Goal: Information Seeking & Learning: Learn about a topic

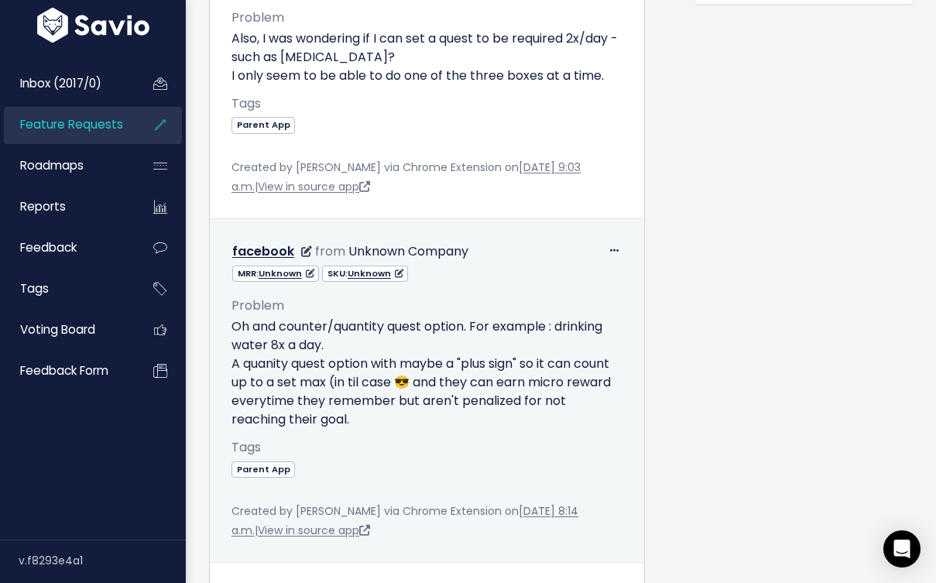
scroll to position [799, 0]
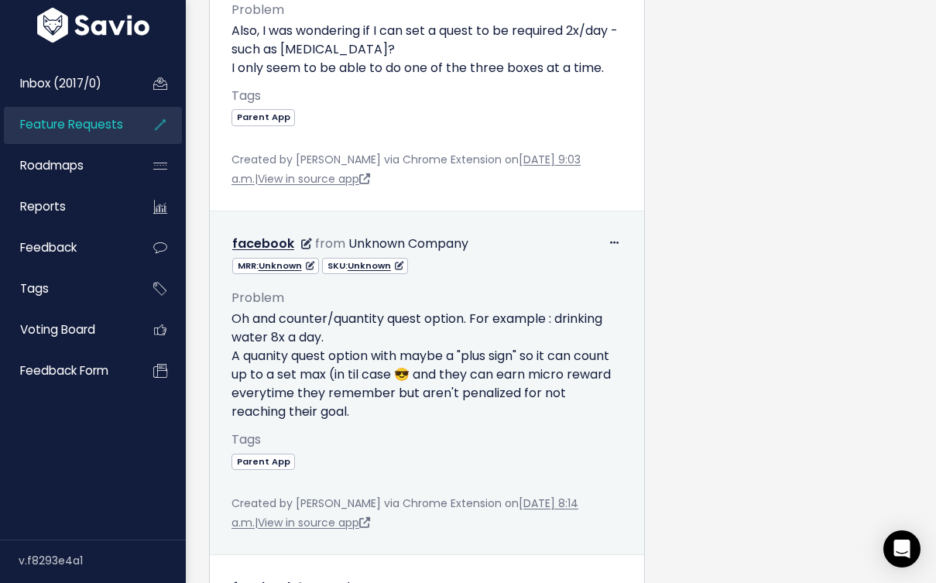
click at [488, 318] on p "Oh and counter/quantity quest option. For example : drinking water 8x a day. A …" at bounding box center [426, 365] width 391 height 111
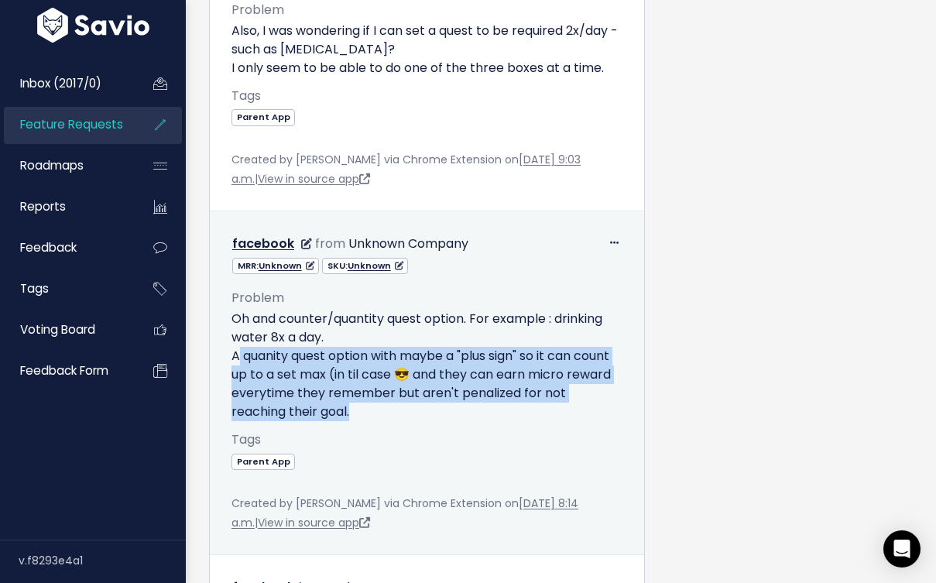
click at [488, 318] on p "Oh and counter/quantity quest option. For example : drinking water 8x a day. A …" at bounding box center [426, 365] width 391 height 111
click at [476, 334] on p "Oh and counter/quantity quest option. For example : drinking water 8x a day. A …" at bounding box center [426, 365] width 391 height 111
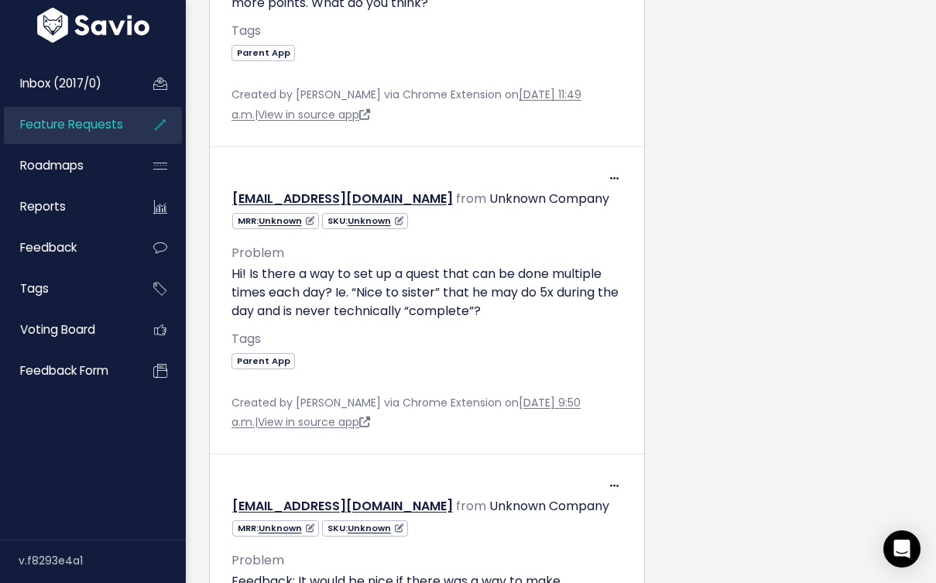
scroll to position [2451, 0]
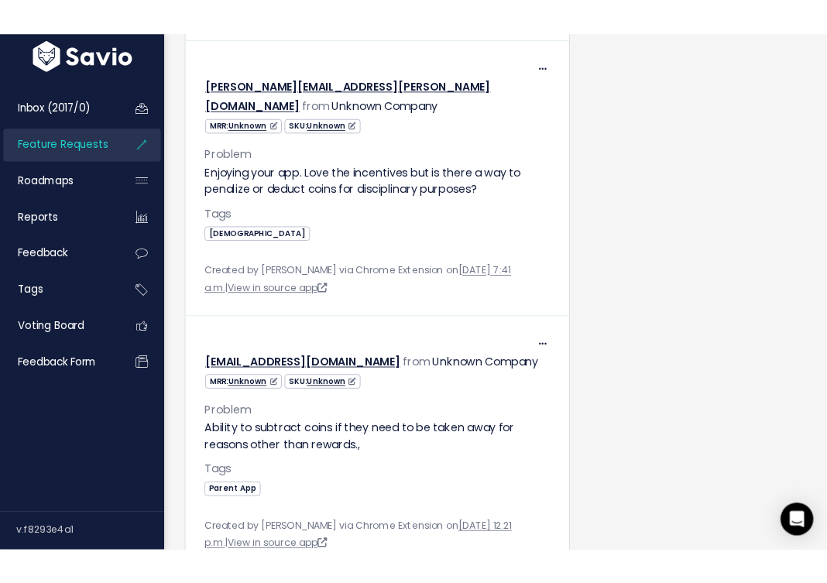
scroll to position [2162, 0]
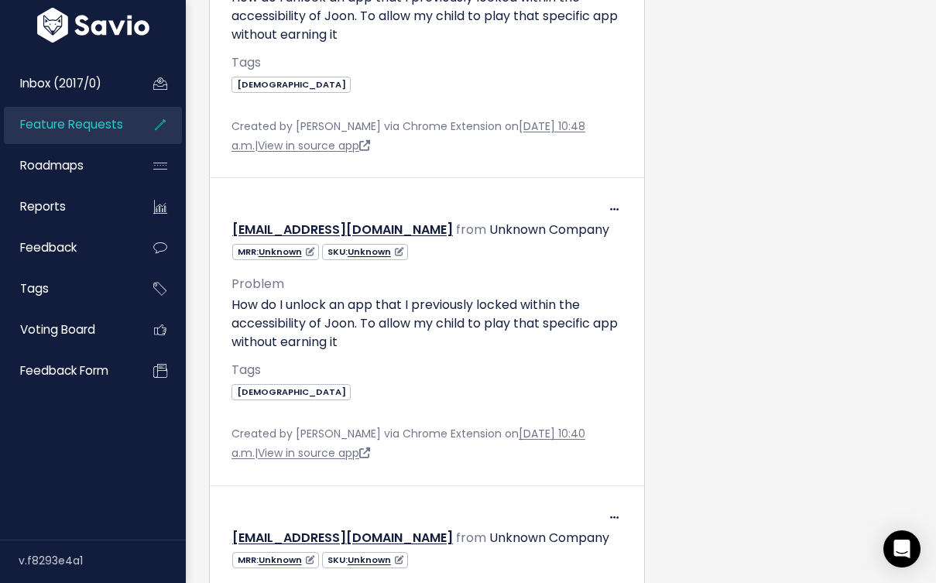
scroll to position [1974, 0]
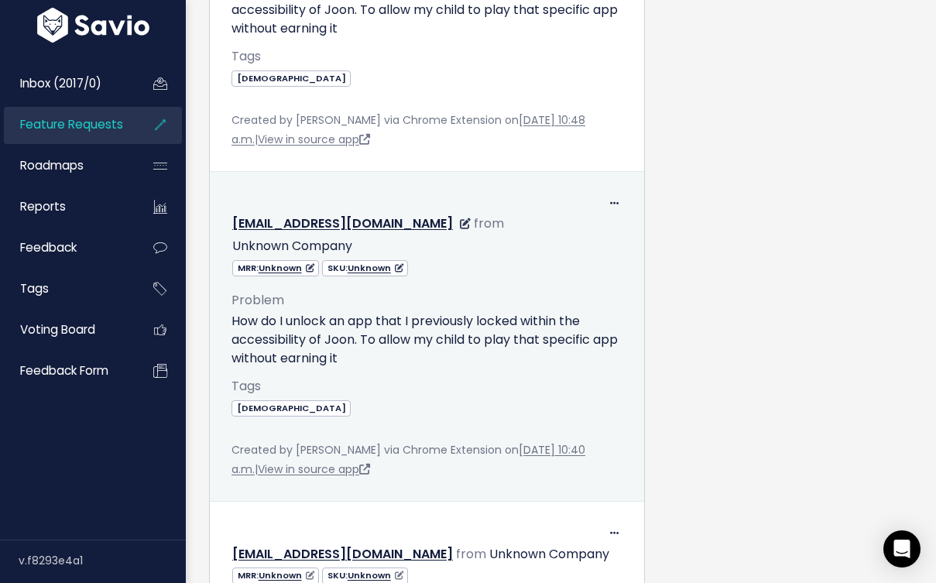
click at [546, 312] on p "How do I unlock an app that I previously locked within the accessibility of Joo…" at bounding box center [426, 340] width 391 height 56
click at [540, 312] on p "How do I unlock an app that I previously locked within the accessibility of Joo…" at bounding box center [426, 340] width 391 height 56
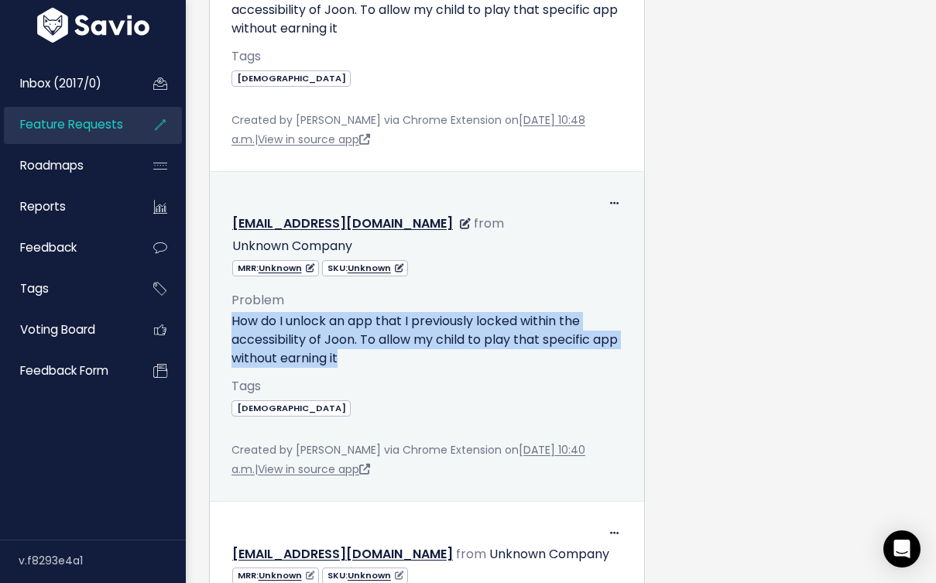
click at [540, 312] on p "How do I unlock an app that I previously locked within the accessibility of Joo…" at bounding box center [426, 340] width 391 height 56
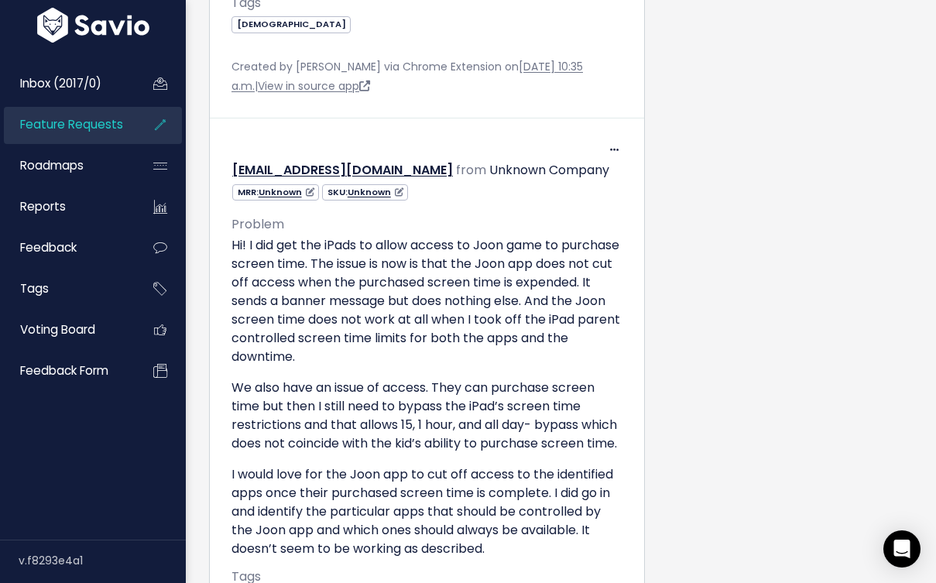
scroll to position [2634, 0]
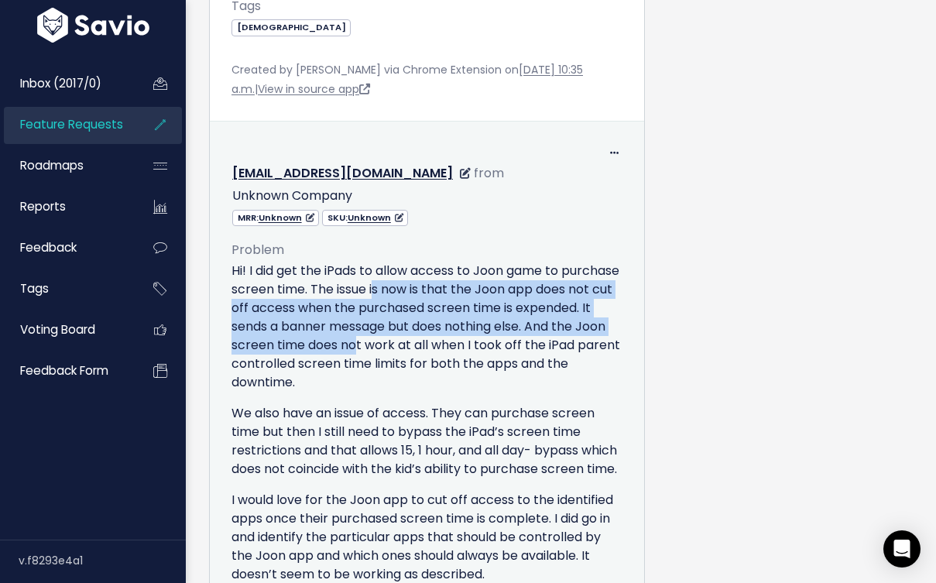
drag, startPoint x: 439, startPoint y: 134, endPoint x: 439, endPoint y: 186, distance: 51.9
click at [439, 262] on p "Hi! I did get the iPads to allow access to Joon game to purchase screen time. T…" at bounding box center [426, 327] width 391 height 130
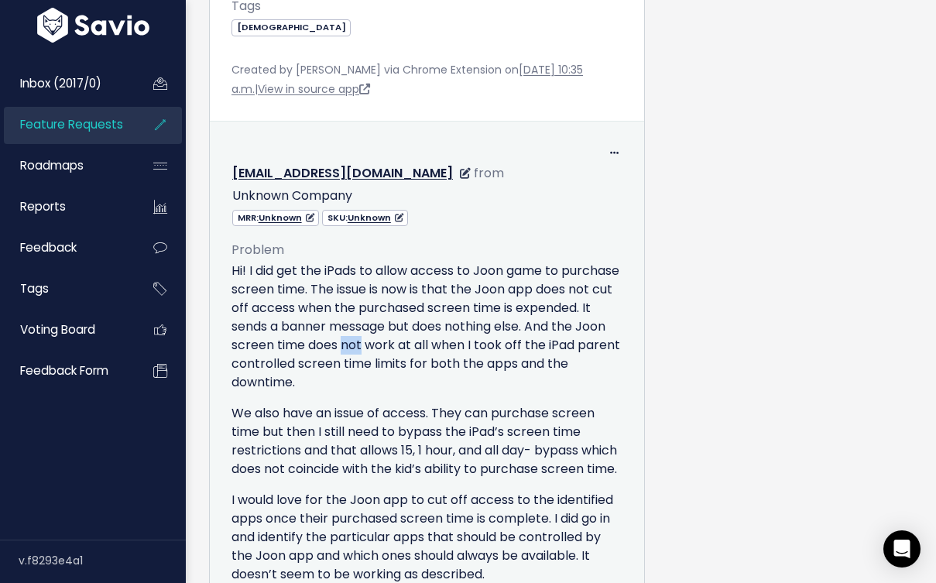
click at [439, 262] on p "Hi! I did get the iPads to allow access to Joon game to purchase screen time. T…" at bounding box center [426, 327] width 391 height 130
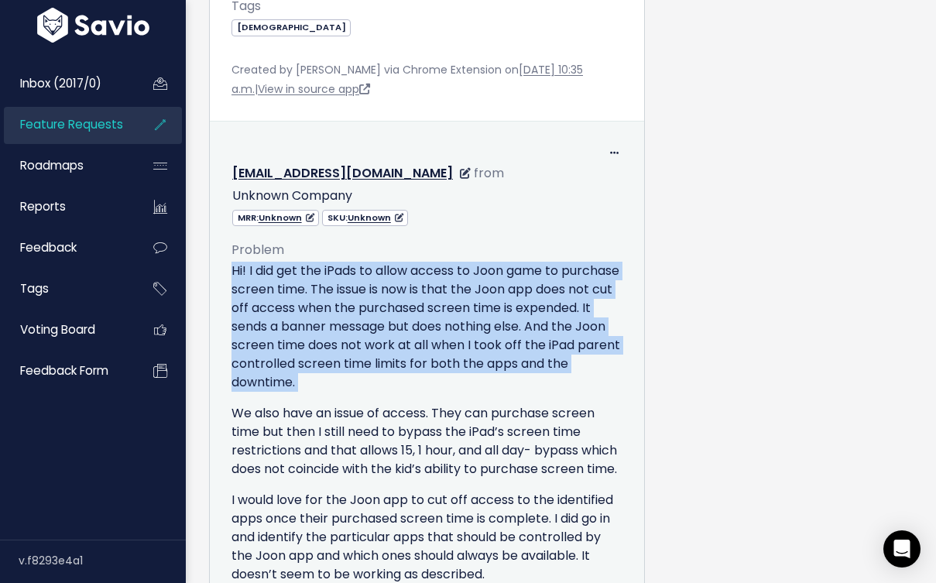
click at [439, 262] on p "Hi! I did get the iPads to allow access to Joon game to purchase screen time. T…" at bounding box center [426, 327] width 391 height 130
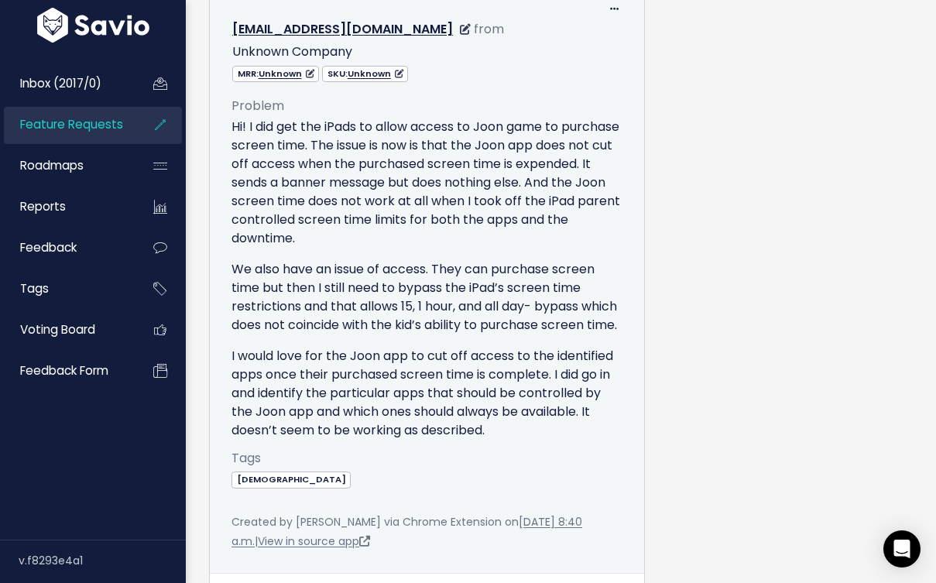
click at [453, 347] on p "I would love for the Joon app to cut off access to the identified apps once the…" at bounding box center [426, 393] width 391 height 93
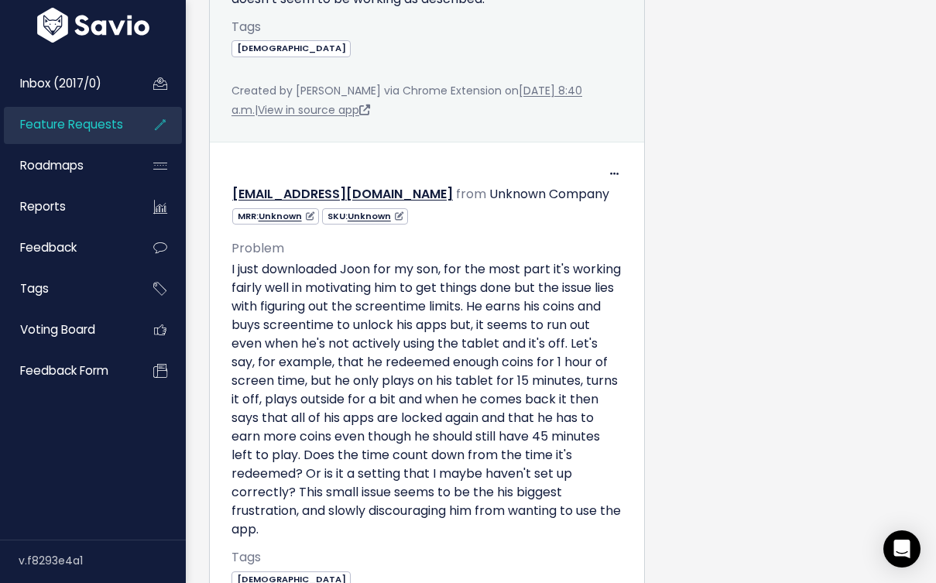
scroll to position [3201, 0]
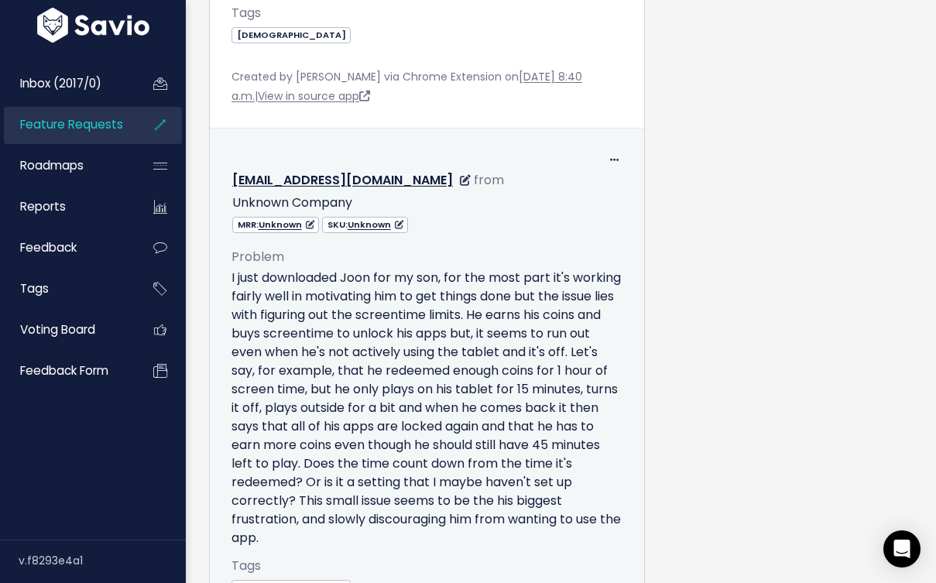
click at [453, 269] on p "I just downloaded Joon for my son, for the most part it's working fairly well i…" at bounding box center [426, 408] width 391 height 279
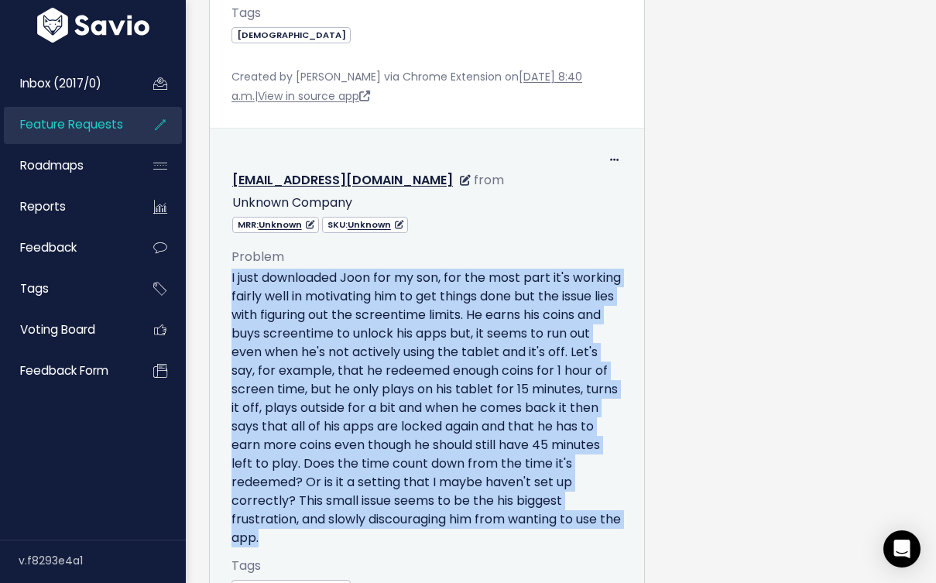
click at [453, 269] on p "I just downloaded Joon for my son, for the most part it's working fairly well i…" at bounding box center [426, 408] width 391 height 279
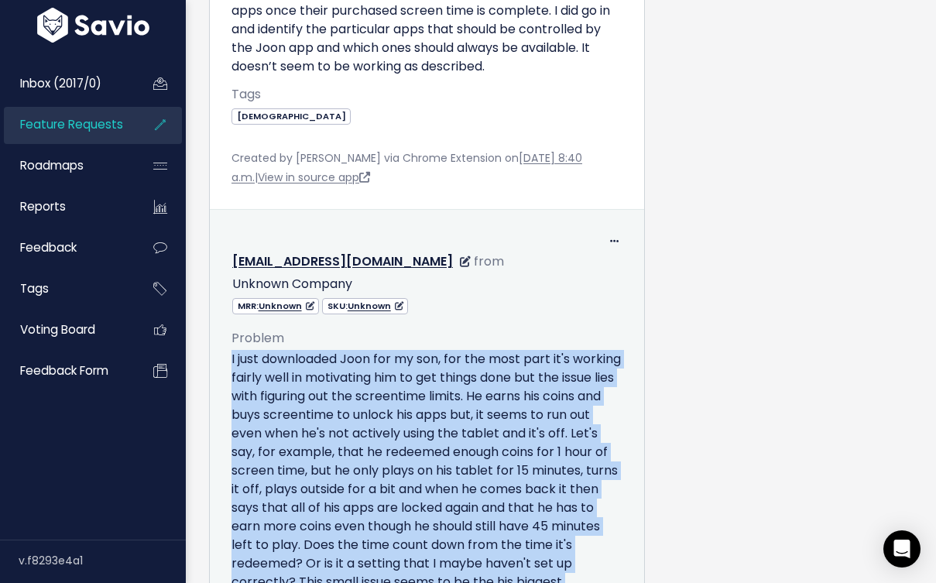
scroll to position [3118, 0]
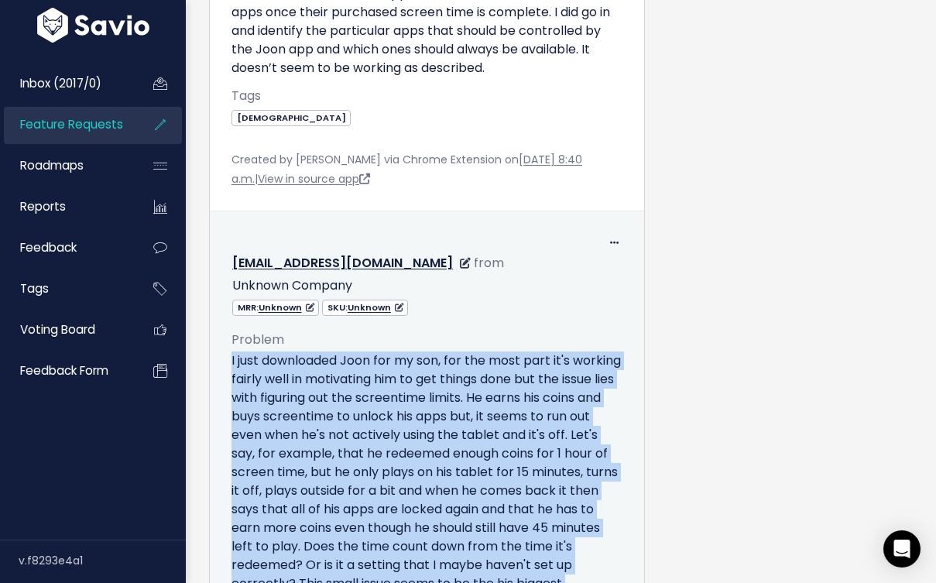
click at [482, 351] on p "I just downloaded Joon for my son, for the most part it's working fairly well i…" at bounding box center [426, 490] width 391 height 279
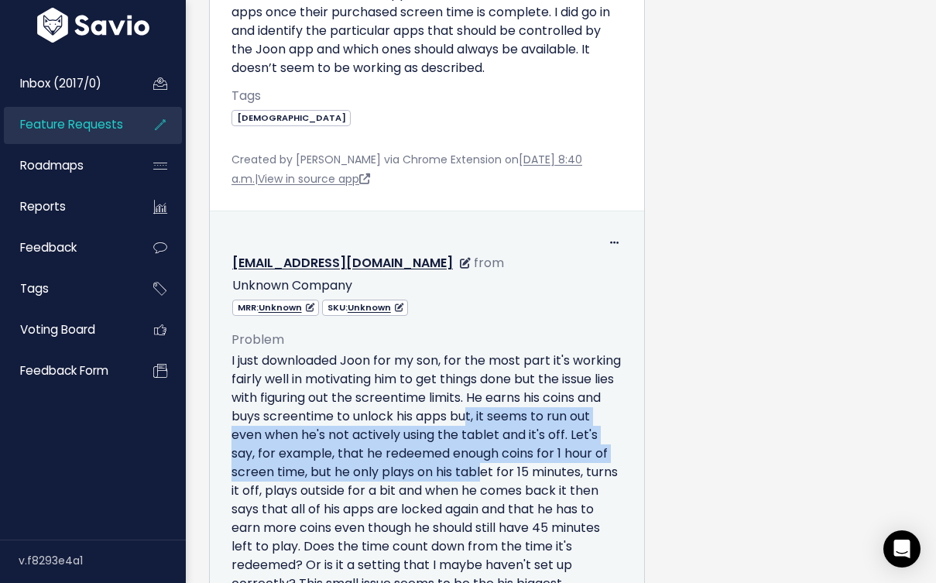
drag, startPoint x: 534, startPoint y: 259, endPoint x: 531, endPoint y: 307, distance: 48.9
click at [531, 351] on p "I just downloaded Joon for my son, for the most part it's working fairly well i…" at bounding box center [426, 490] width 391 height 279
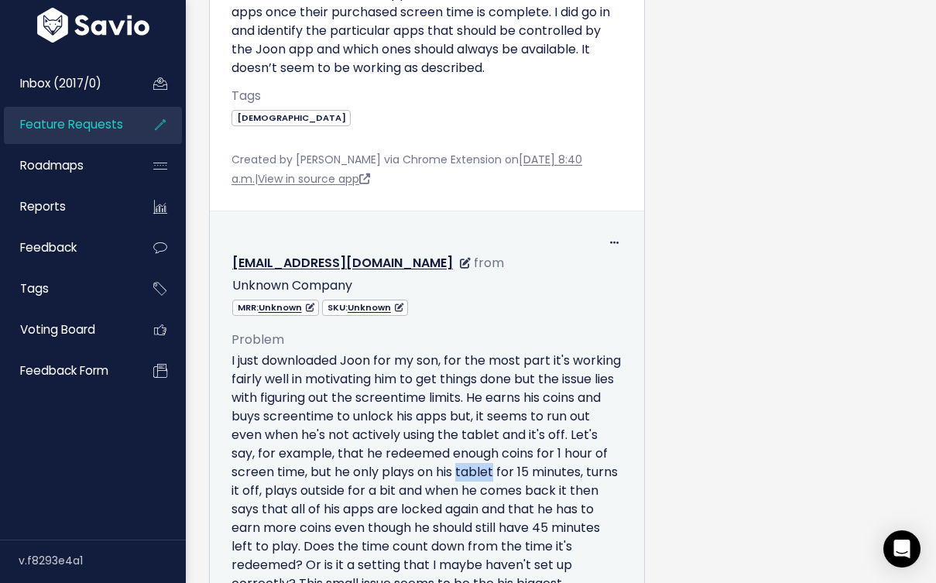
click at [531, 351] on p "I just downloaded Joon for my son, for the most part it's working fairly well i…" at bounding box center [426, 490] width 391 height 279
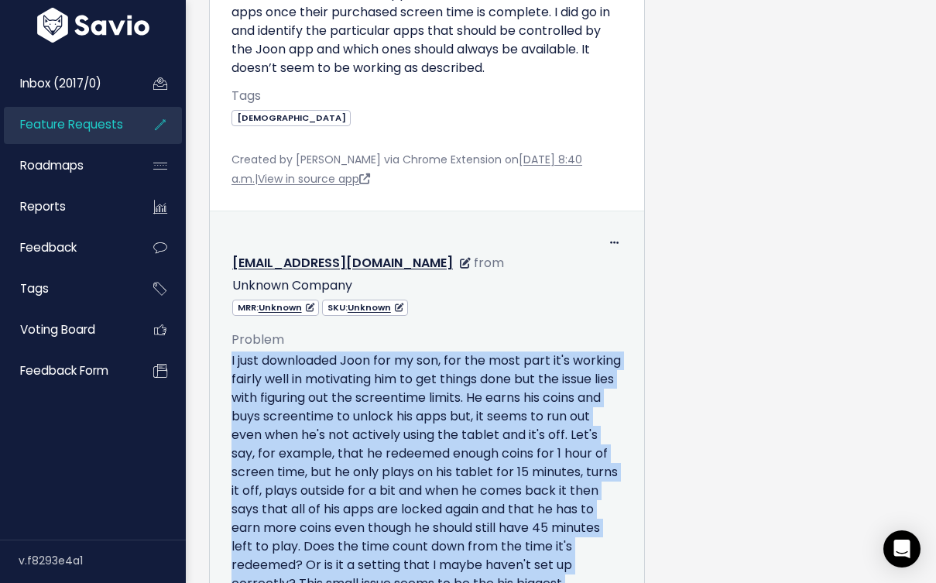
click at [531, 351] on p "I just downloaded Joon for my son, for the most part it's working fairly well i…" at bounding box center [426, 490] width 391 height 279
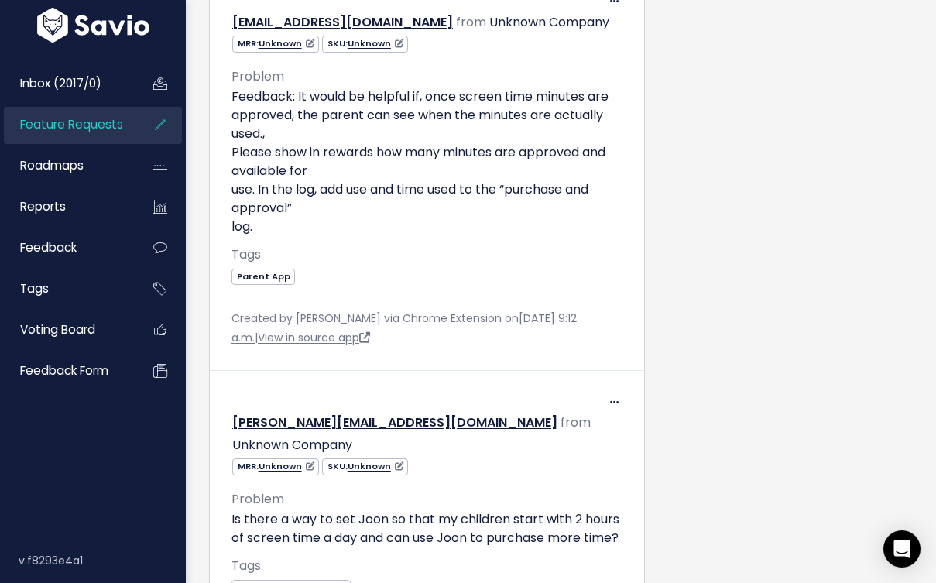
scroll to position [3939, 0]
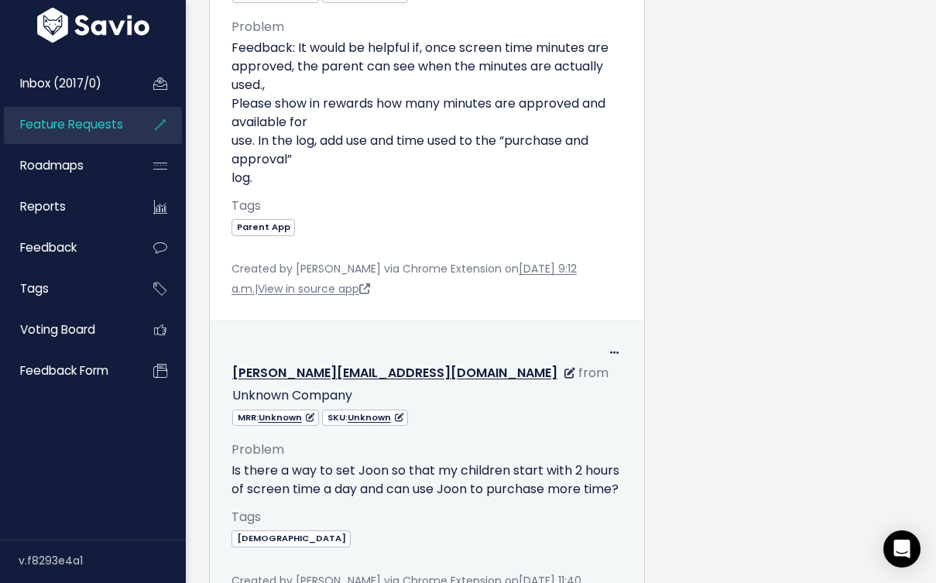
click at [520, 461] on p "Is there a way to set Joon so that my children start with 2 hours of screen tim…" at bounding box center [426, 479] width 391 height 37
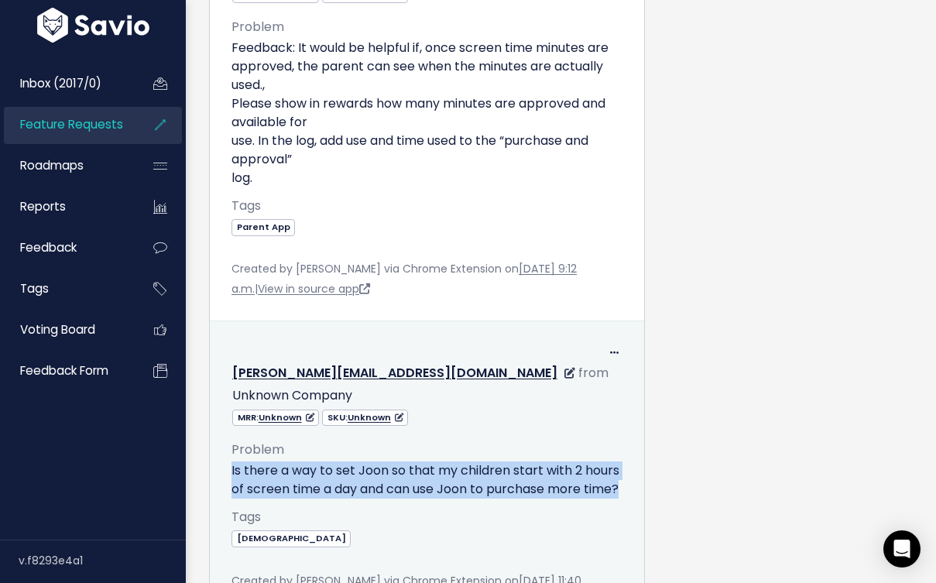
click at [520, 461] on p "Is there a way to set Joon so that my children start with 2 hours of screen tim…" at bounding box center [426, 479] width 391 height 37
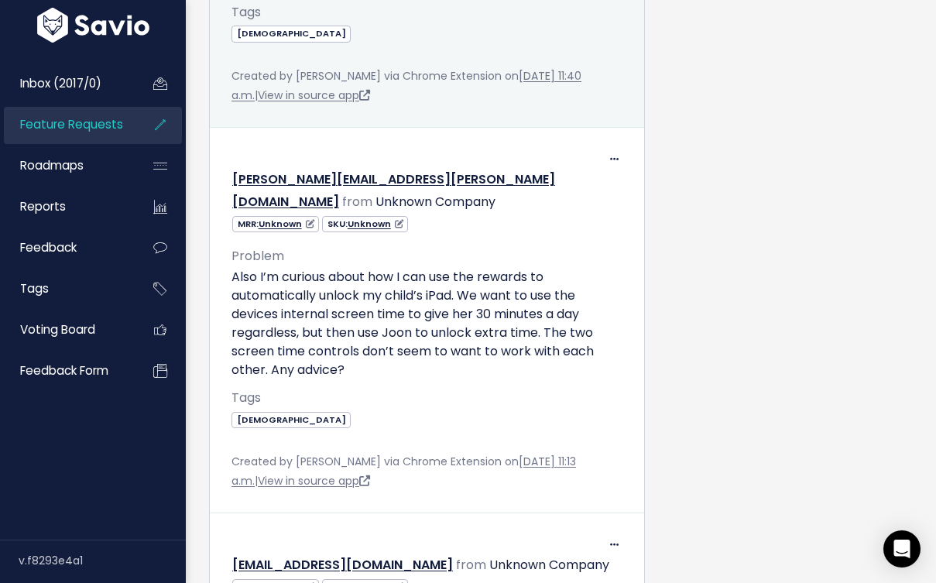
scroll to position [4443, 0]
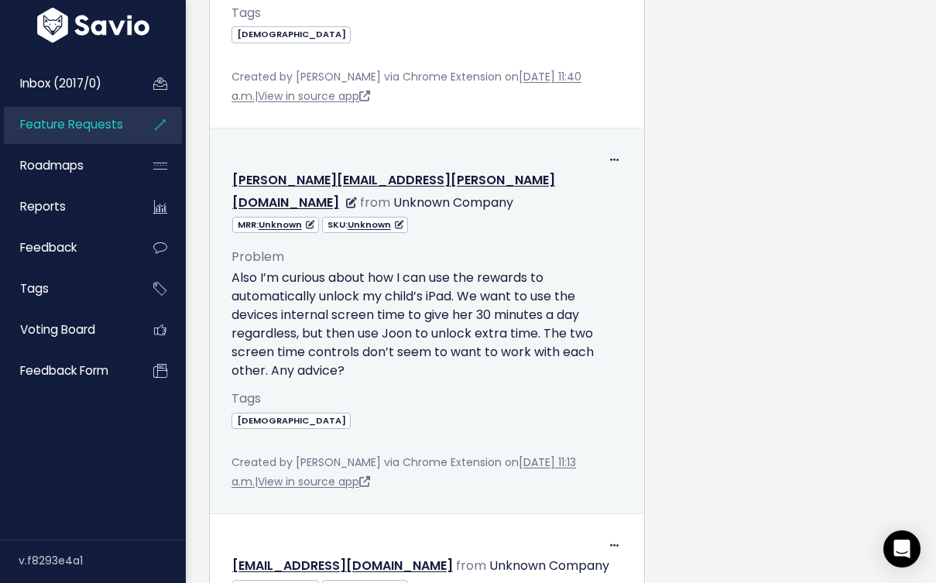
click at [441, 269] on p "Also I’m curious about how I can use the rewards to automatically unlock my chi…" at bounding box center [426, 324] width 391 height 111
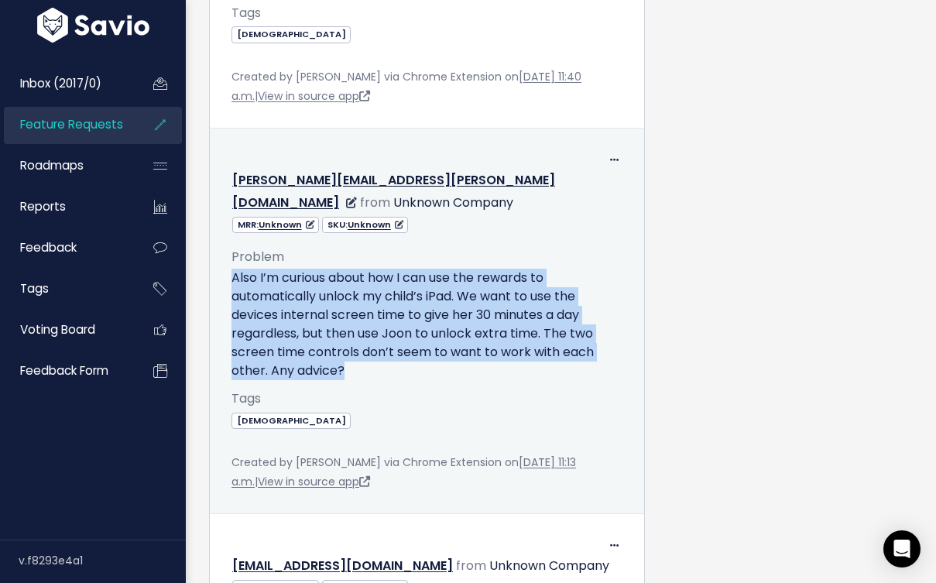
click at [441, 269] on p "Also I’m curious about how I can use the rewards to automatically unlock my chi…" at bounding box center [426, 324] width 391 height 111
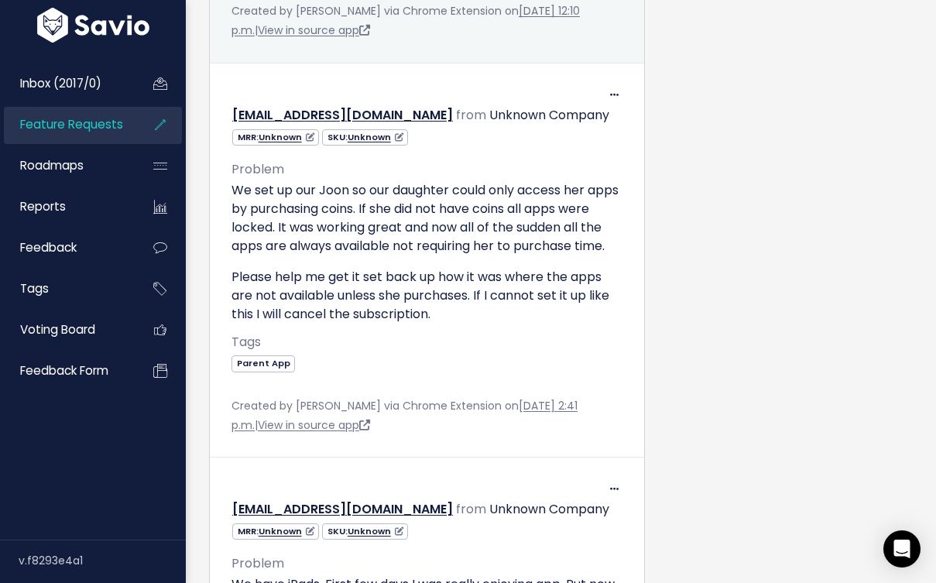
scroll to position [5649, 0]
